Goal: Check status: Check status

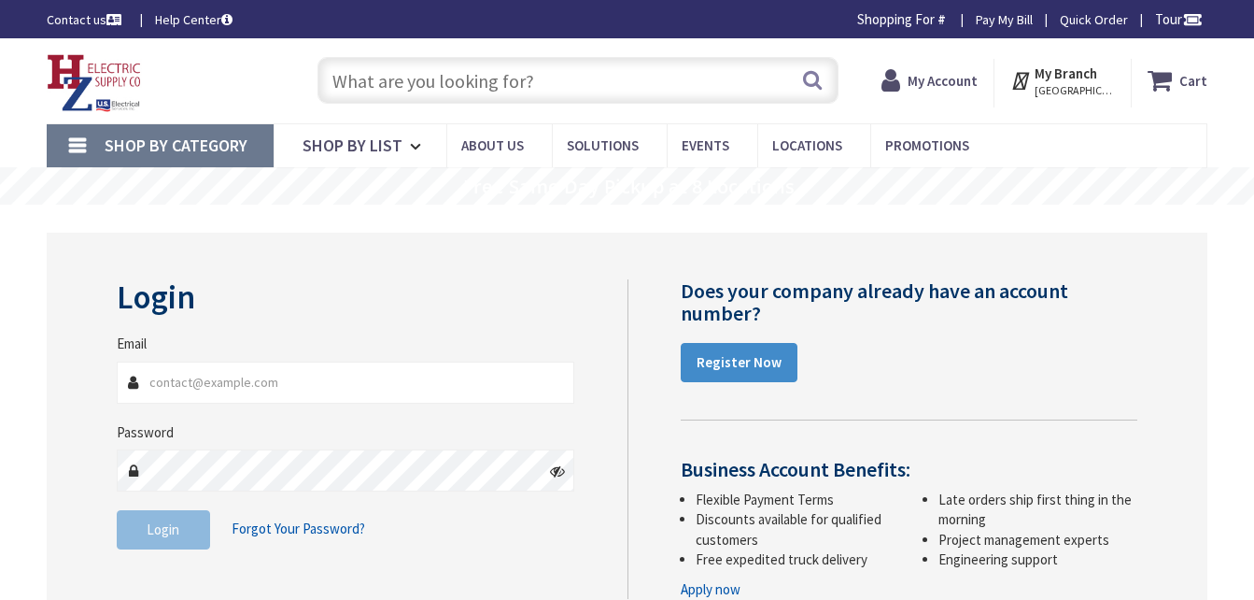
type input "[PERSON_NAME][EMAIL_ADDRESS][DOMAIN_NAME]"
click at [167, 528] on span "Login" at bounding box center [163, 529] width 33 height 18
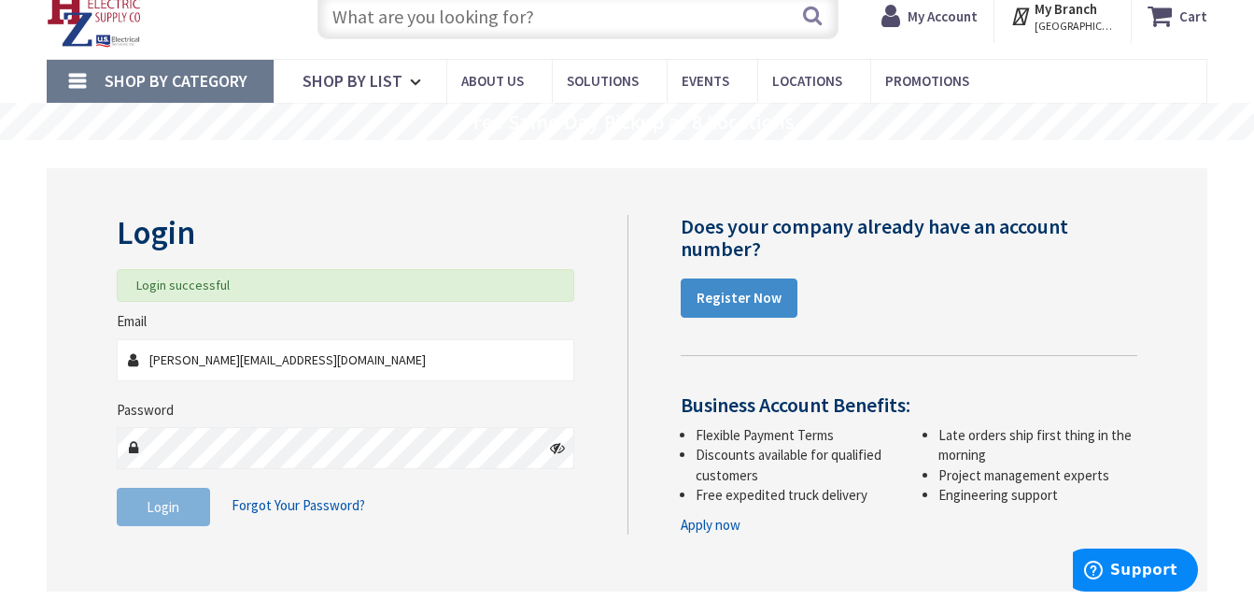
scroll to position [93, 0]
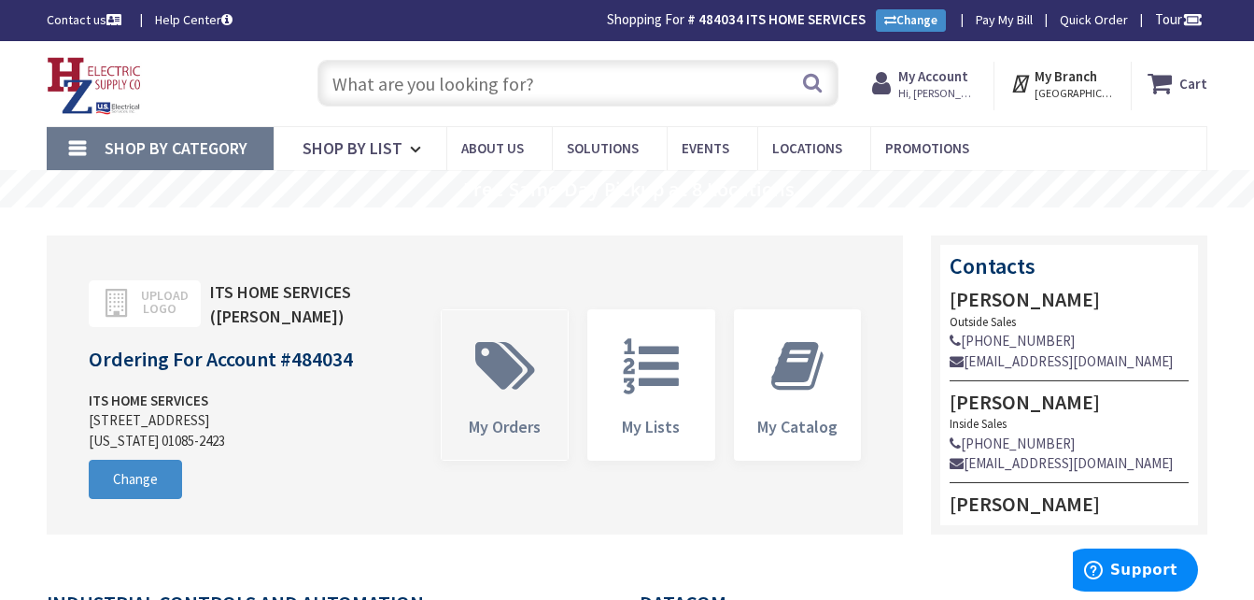
click at [555, 377] on span "My Orders" at bounding box center [505, 384] width 126 height 149
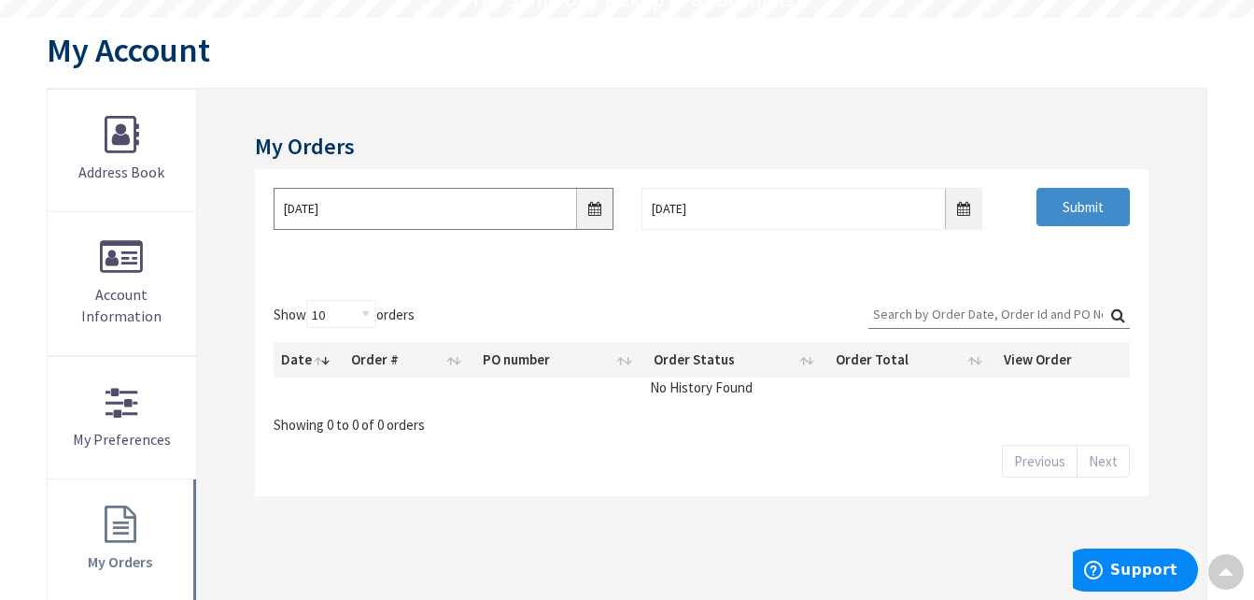
click at [594, 209] on input "10/1/2025" at bounding box center [444, 209] width 341 height 42
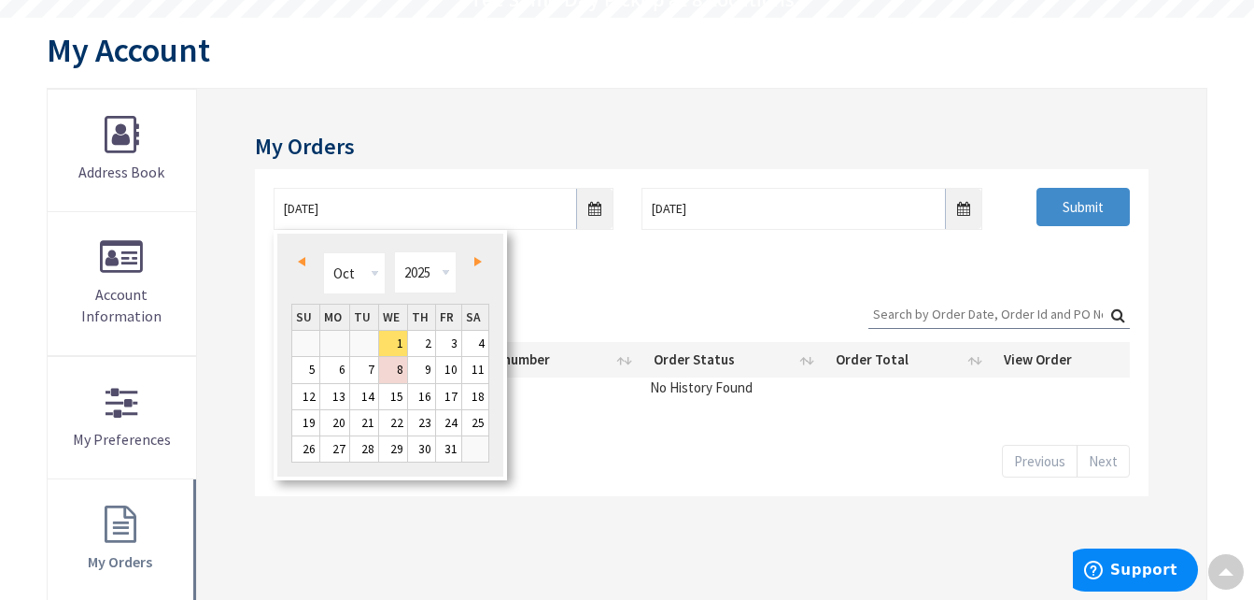
click at [307, 261] on link "Prev" at bounding box center [305, 261] width 25 height 25
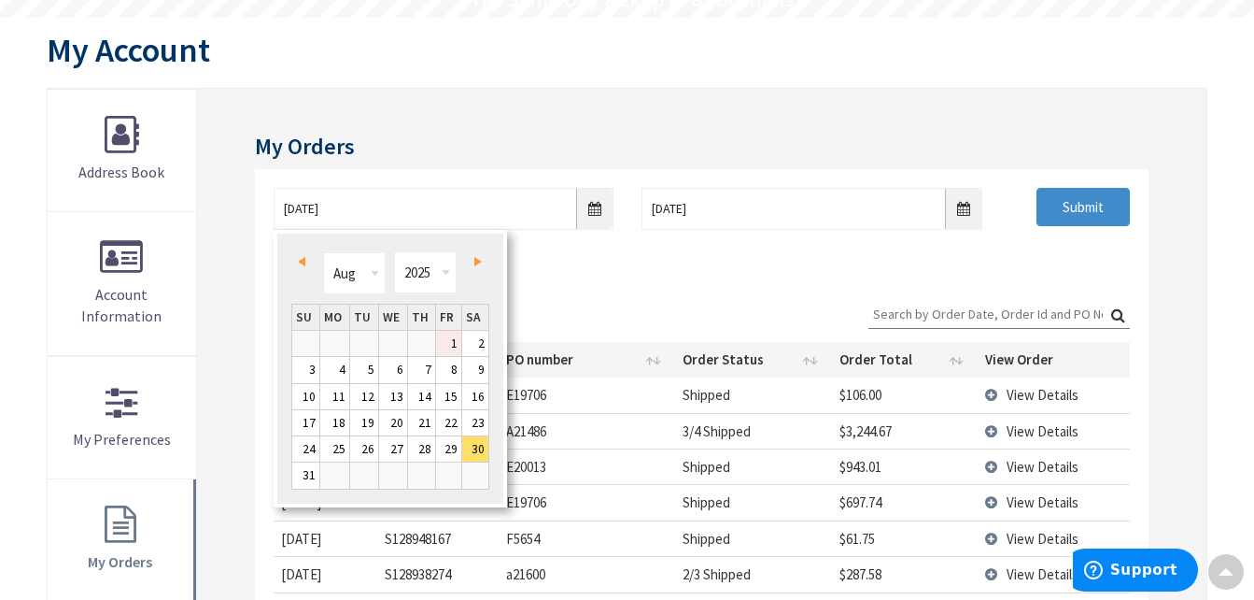
click at [452, 344] on link "1" at bounding box center [448, 343] width 25 height 25
type input "08/01/2025"
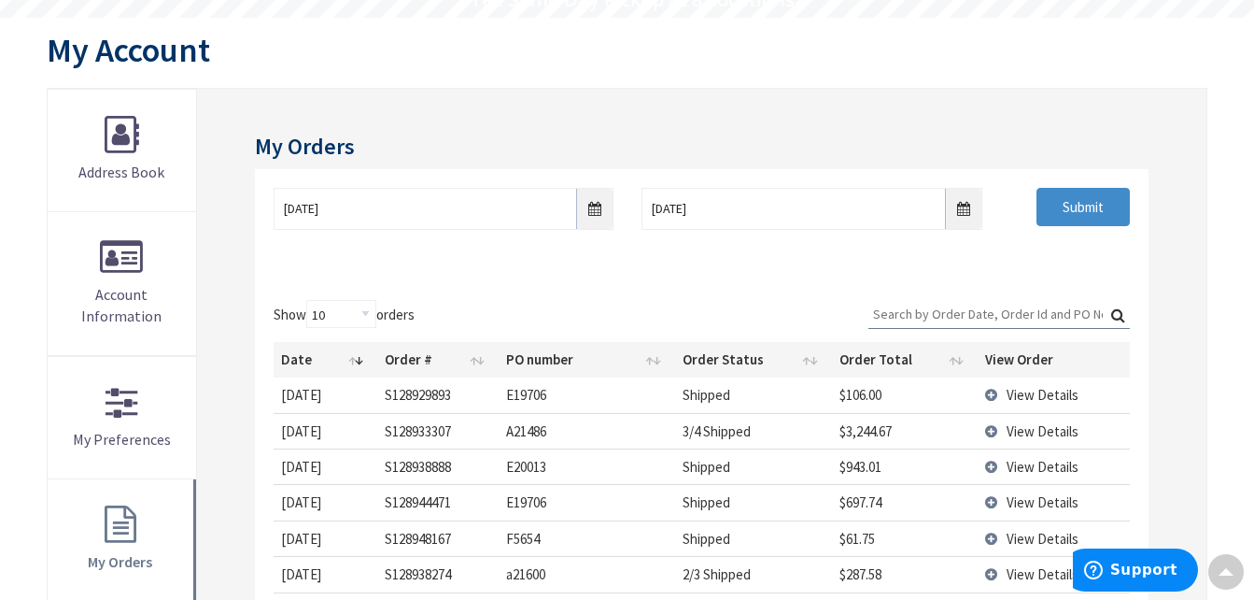
click at [593, 265] on div "08/01/2025 10/8/2025 Submit" at bounding box center [702, 225] width 894 height 112
click at [1051, 314] on input "Search:" at bounding box center [1000, 314] width 262 height 28
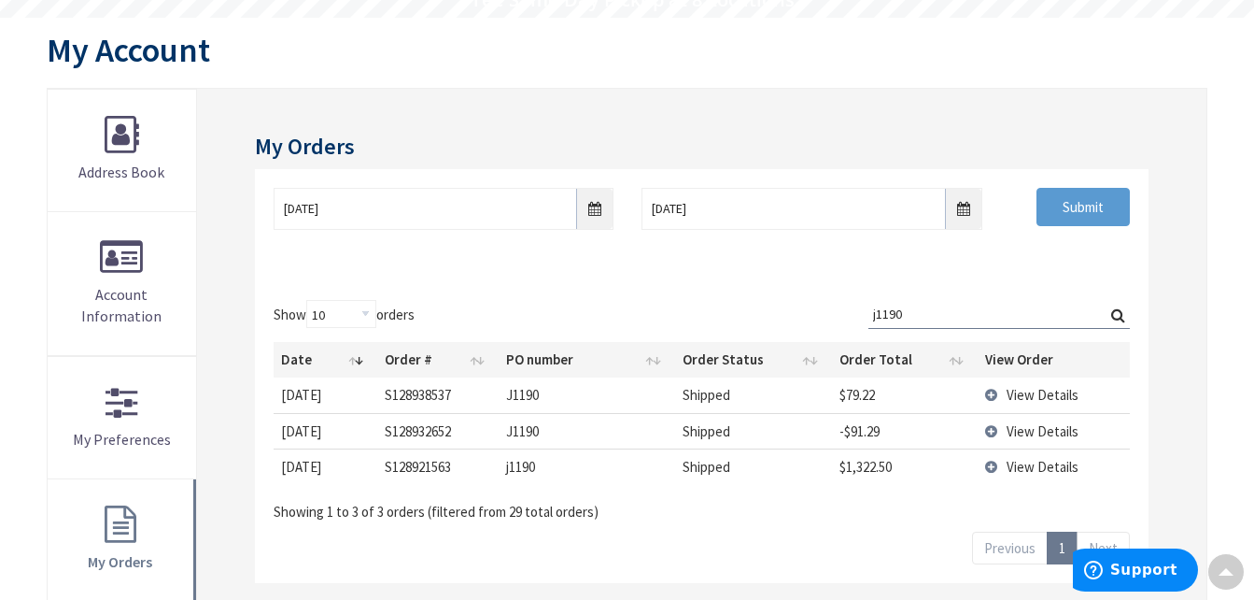
type input "j1190"
click at [1072, 210] on input "Submit" at bounding box center [1083, 207] width 93 height 39
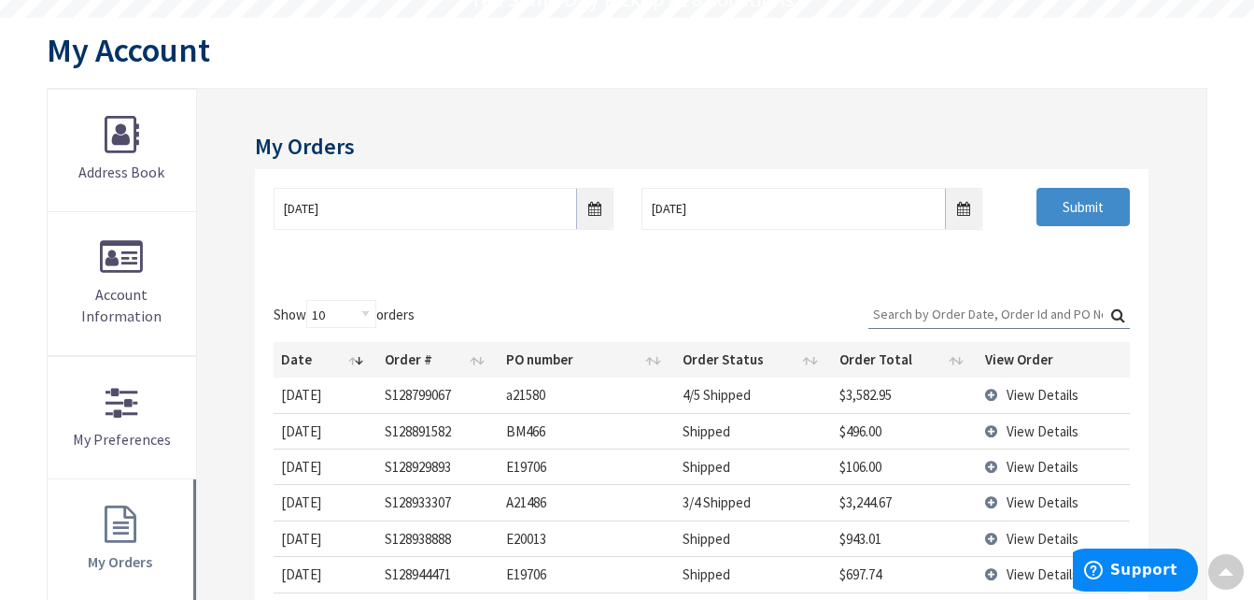
click at [1005, 326] on input "Search:" at bounding box center [1000, 314] width 262 height 28
type input "j1190"
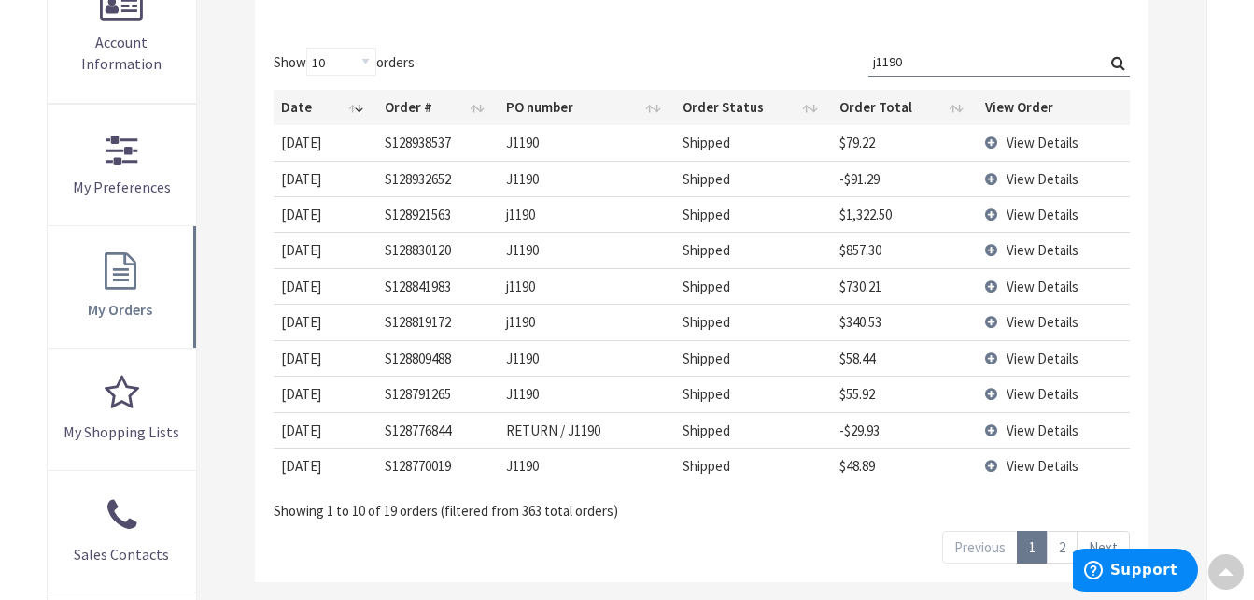
scroll to position [470, 0]
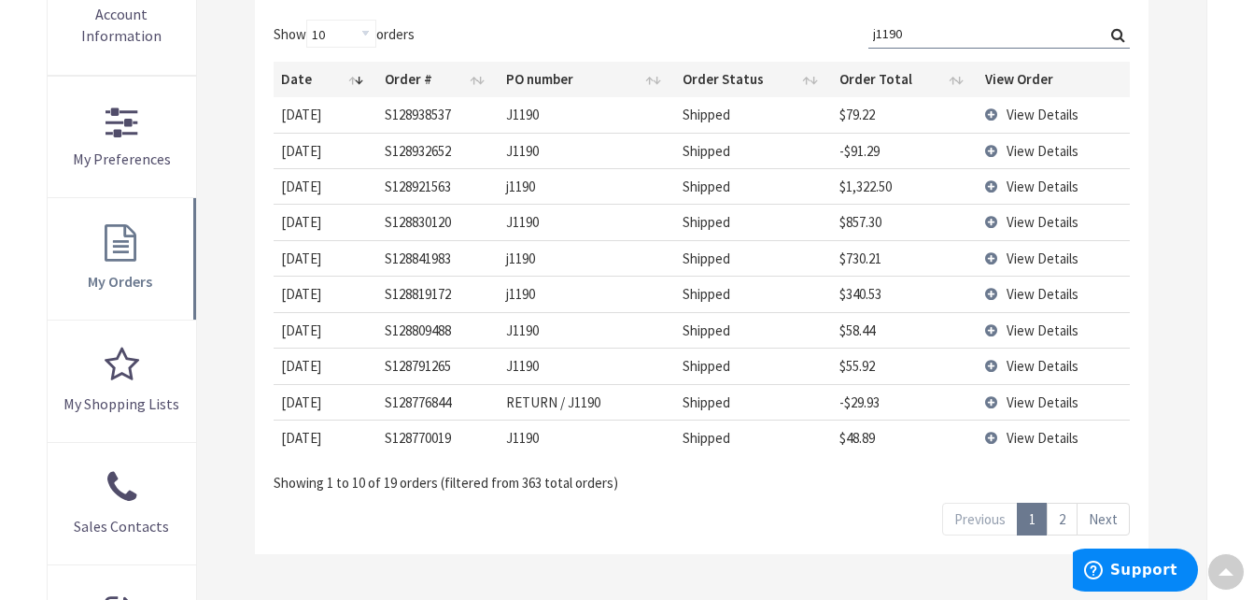
click at [992, 223] on td "View Details" at bounding box center [1053, 221] width 151 height 35
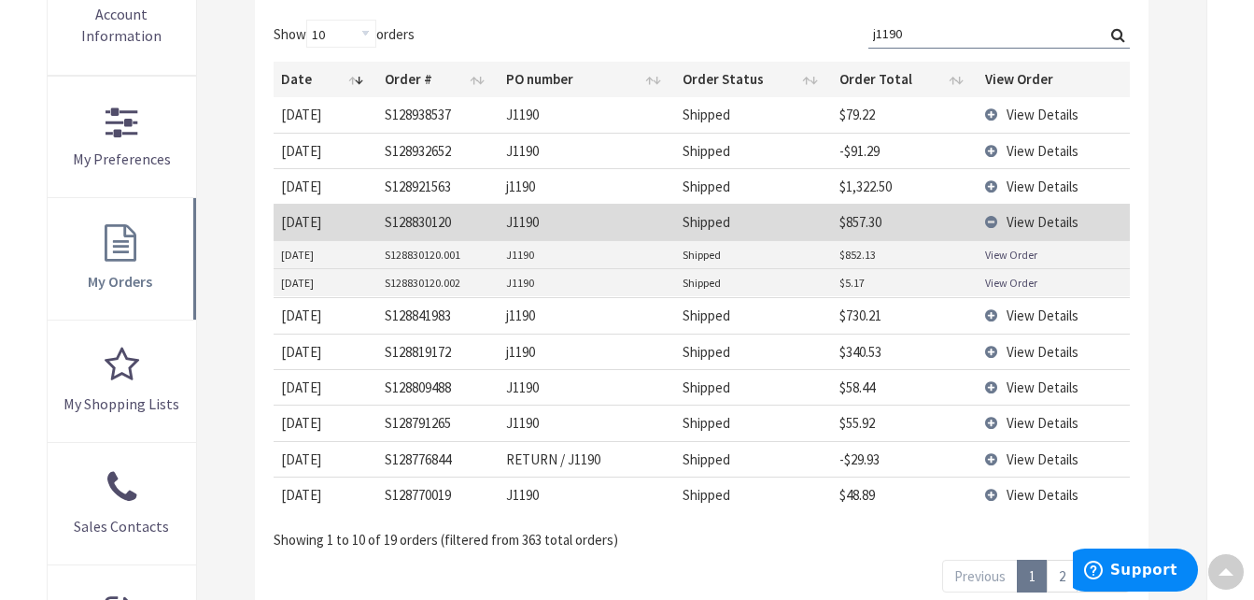
click at [997, 261] on link "View Order" at bounding box center [1011, 255] width 52 height 16
click at [1040, 312] on span "View Details" at bounding box center [1043, 315] width 72 height 18
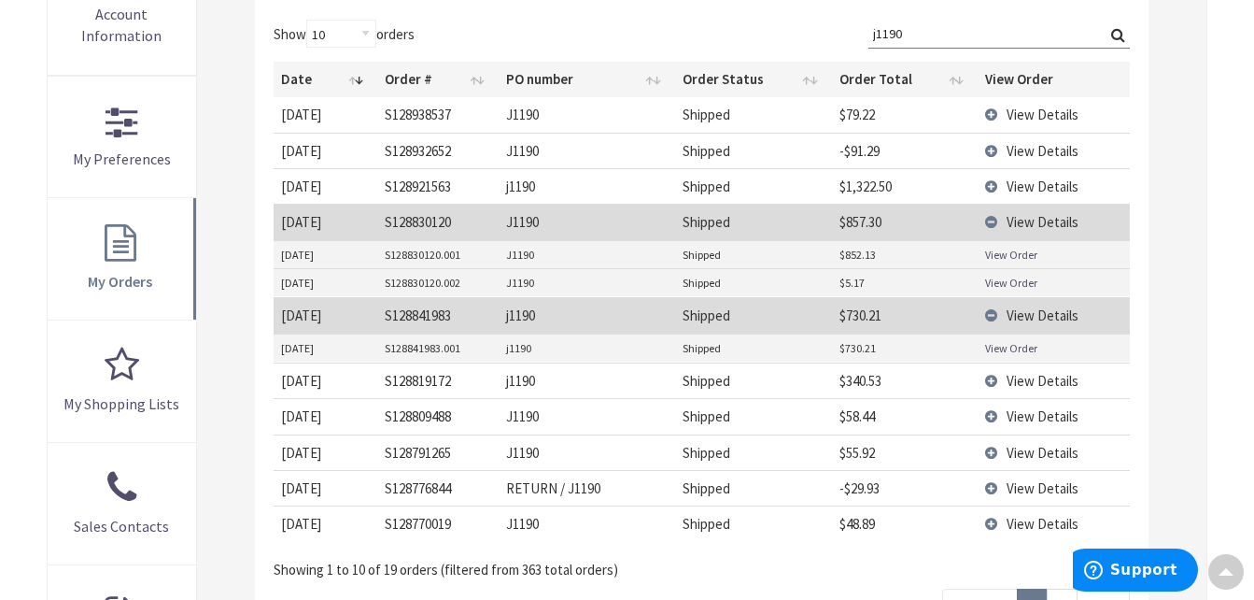
click at [1000, 346] on link "View Order" at bounding box center [1011, 348] width 52 height 16
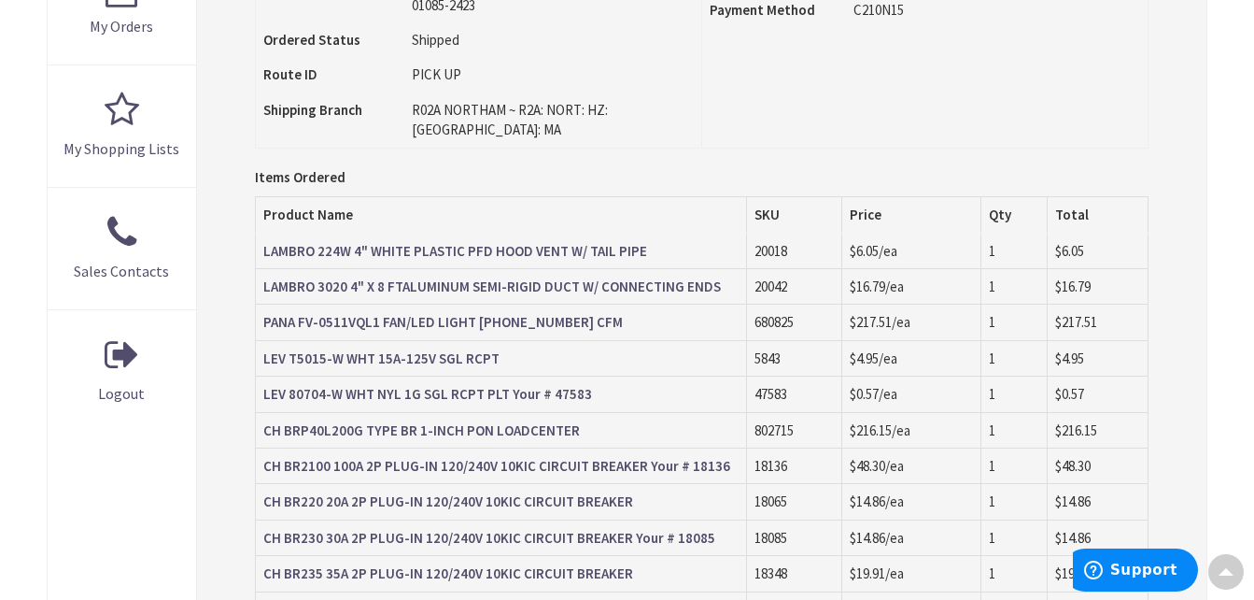
scroll to position [654, 0]
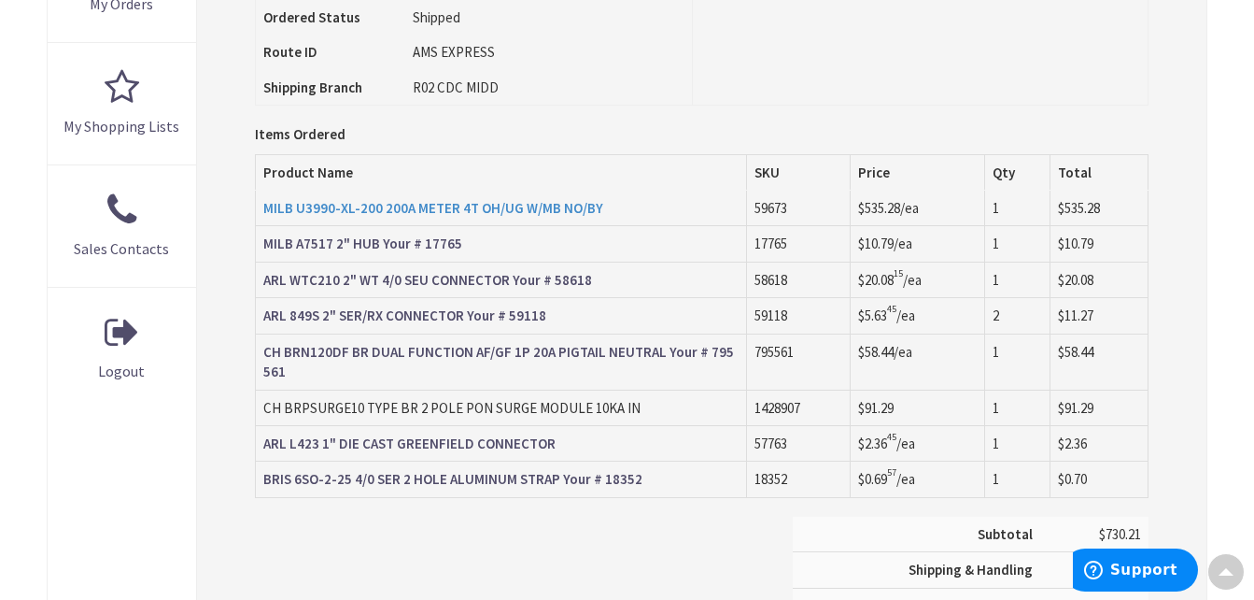
scroll to position [750, 0]
